Goal: Information Seeking & Learning: Learn about a topic

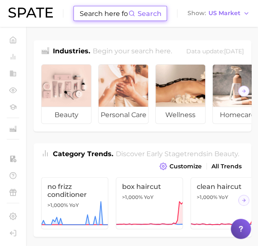
click at [98, 13] on input at bounding box center [104, 13] width 50 height 14
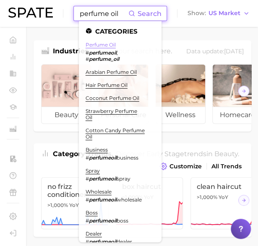
type input "perfume oil"
click at [105, 45] on link "perfume oil" at bounding box center [101, 45] width 30 height 6
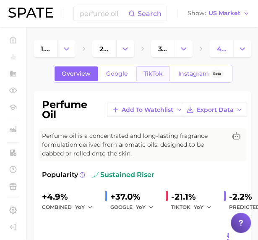
click at [149, 77] on span "TikTok" at bounding box center [153, 73] width 19 height 7
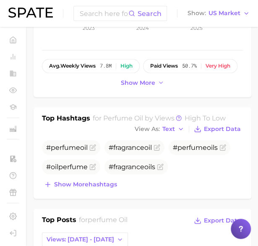
scroll to position [294, 0]
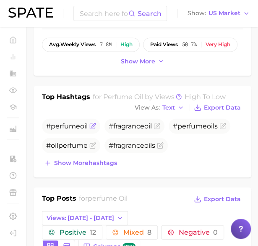
click at [81, 129] on span "# perfume oil" at bounding box center [67, 126] width 42 height 10
click at [92, 125] on icon "Flag as miscategorized or irrelevant" at bounding box center [93, 126] width 7 height 7
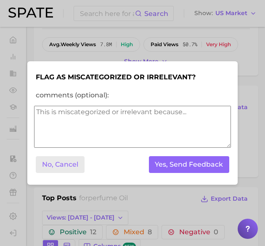
click at [51, 167] on button "No, Cancel" at bounding box center [60, 164] width 49 height 17
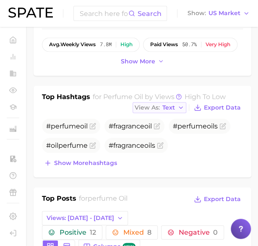
click at [178, 105] on button "View As Text" at bounding box center [160, 107] width 54 height 11
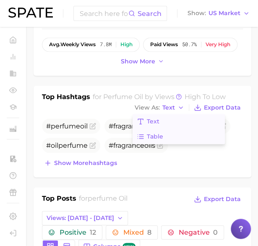
click at [168, 134] on button "Table" at bounding box center [179, 136] width 92 height 15
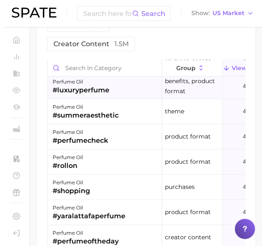
scroll to position [2437, 0]
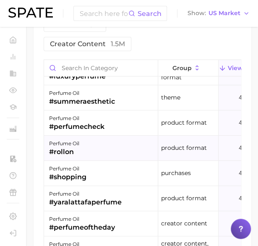
click at [121, 136] on div "perfume oil #rollon" at bounding box center [101, 148] width 114 height 25
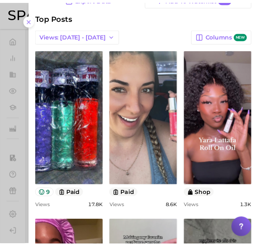
scroll to position [84, 0]
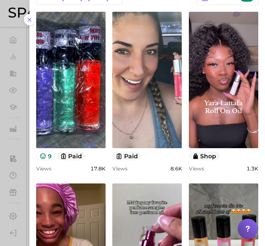
click at [12, 148] on div at bounding box center [132, 123] width 265 height 246
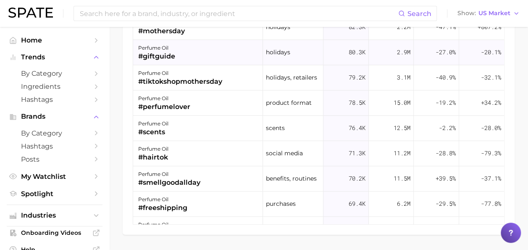
scroll to position [1555, 0]
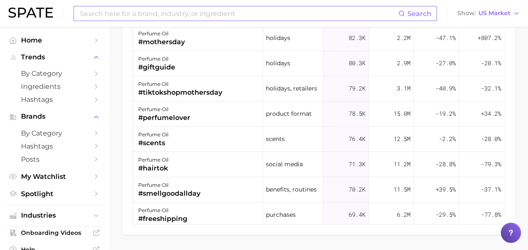
click at [164, 9] on input at bounding box center [238, 13] width 319 height 14
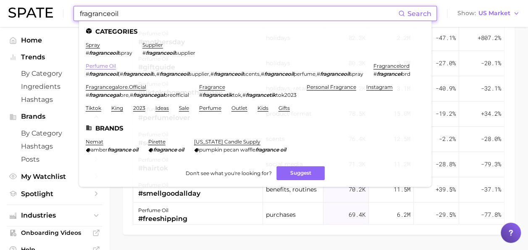
type input "fragranceoil"
click at [109, 65] on link "perfume oil" at bounding box center [101, 66] width 30 height 6
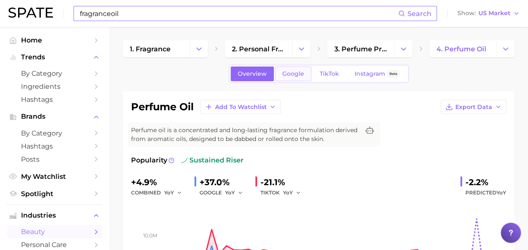
click at [264, 75] on span "Google" at bounding box center [293, 73] width 22 height 7
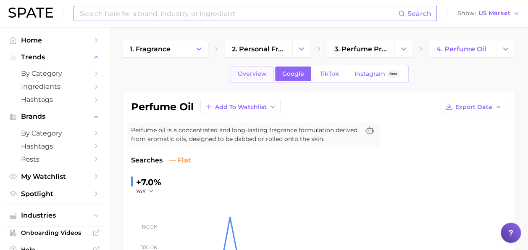
click at [259, 76] on span "Overview" at bounding box center [252, 73] width 29 height 7
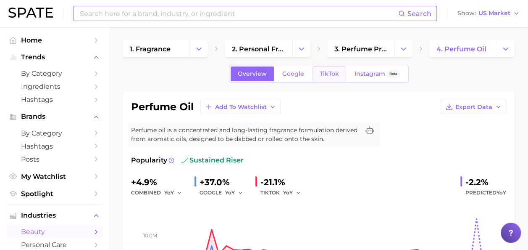
click at [264, 76] on span "TikTok" at bounding box center [329, 73] width 19 height 7
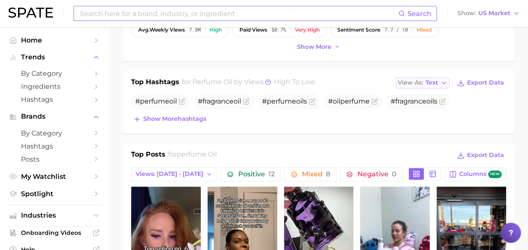
click at [264, 77] on button "View As Text" at bounding box center [423, 82] width 54 height 11
click at [264, 114] on button "Table" at bounding box center [442, 111] width 92 height 15
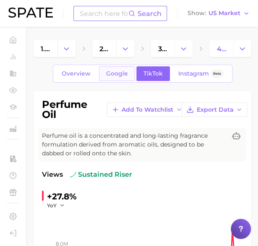
click at [122, 76] on span "Google" at bounding box center [117, 73] width 22 height 7
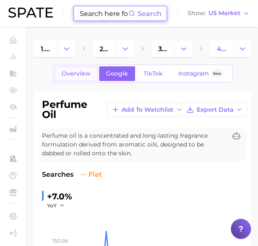
click at [78, 76] on span "Overview" at bounding box center [76, 73] width 29 height 7
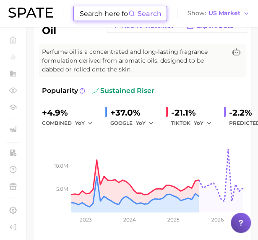
scroll to position [126, 0]
